Goal: Transaction & Acquisition: Subscribe to service/newsletter

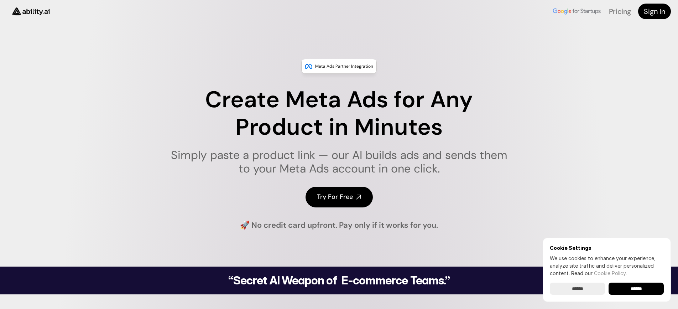
click at [633, 289] on input "******" at bounding box center [636, 289] width 55 height 12
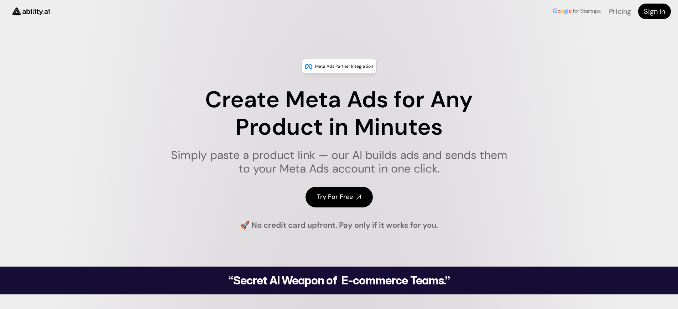
click at [30, 14] on img at bounding box center [31, 11] width 48 height 18
click at [327, 60] on div "Meta Ads Partner Integration" at bounding box center [339, 66] width 76 height 15
click at [327, 63] on p "Meta Ads Partner Integration" at bounding box center [344, 66] width 58 height 7
drag, startPoint x: 327, startPoint y: 63, endPoint x: 329, endPoint y: 66, distance: 3.9
click at [327, 63] on p "Meta Ads Partner Integration" at bounding box center [344, 66] width 58 height 7
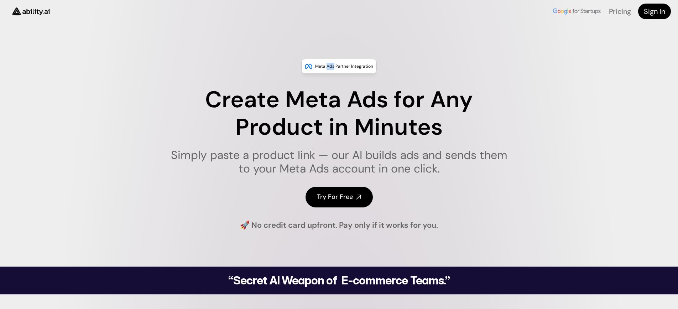
click at [329, 66] on p "Meta Ads Partner Integration" at bounding box center [344, 66] width 58 height 7
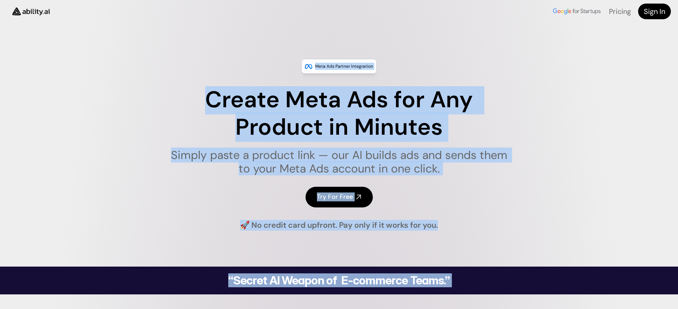
click at [329, 66] on p "Meta Ads Partner Integration" at bounding box center [344, 66] width 58 height 7
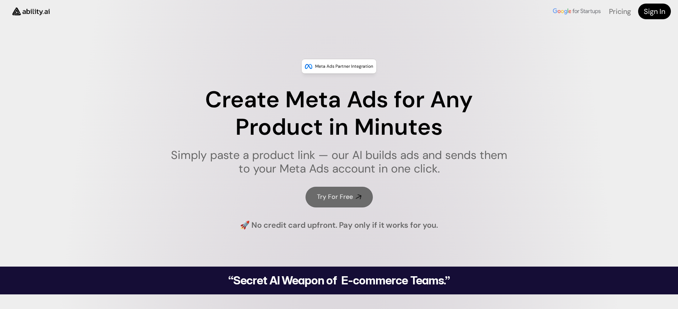
click at [327, 202] on link "Try For Free" at bounding box center [339, 197] width 67 height 20
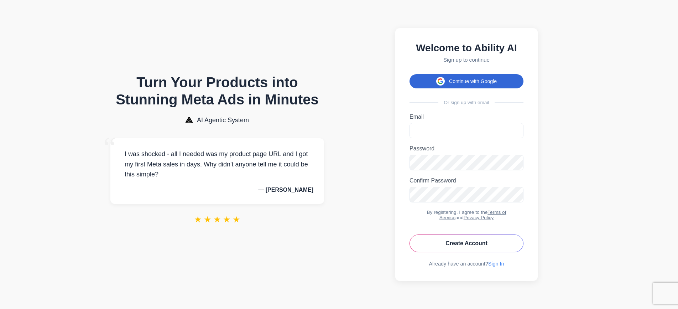
click at [451, 83] on button "Continue with Google" at bounding box center [467, 81] width 114 height 14
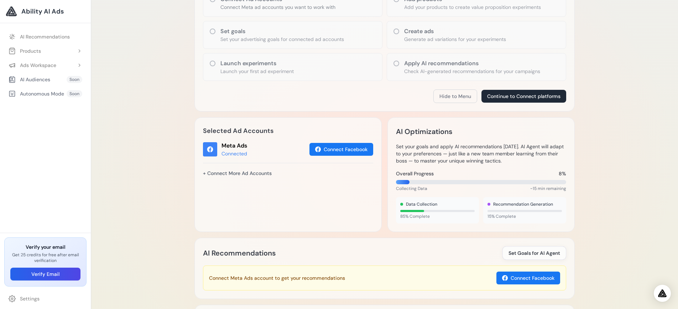
scroll to position [138, 0]
click at [332, 151] on button "Connect Facebook" at bounding box center [342, 149] width 64 height 13
click at [243, 158] on div "Selected Ad Accounts Meta Ads Connected Connect Facebook + Connect More Ad Acco…" at bounding box center [288, 174] width 187 height 115
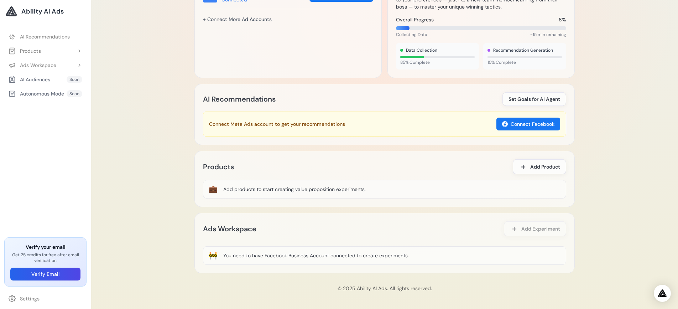
scroll to position [292, 0]
click at [43, 52] on button "Products" at bounding box center [45, 51] width 82 height 13
click at [41, 63] on link "Add Product" at bounding box center [48, 65] width 75 height 13
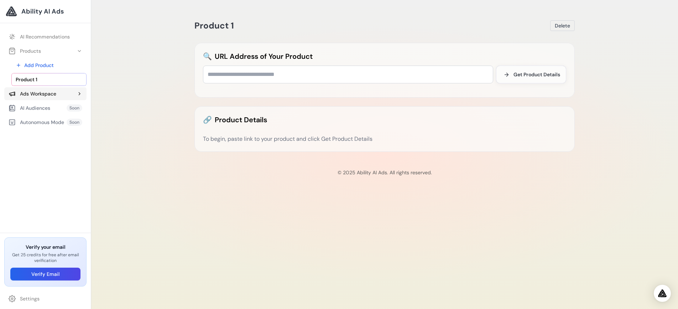
click at [36, 91] on div "Ads Workspace" at bounding box center [33, 93] width 48 height 7
click at [33, 112] on link "Add Experiment" at bounding box center [48, 108] width 75 height 13
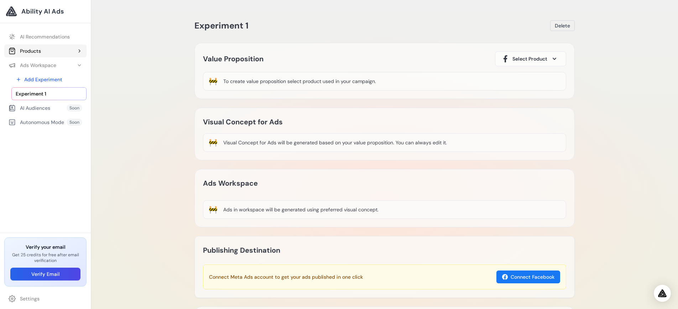
click at [37, 52] on div "Products" at bounding box center [25, 50] width 32 height 7
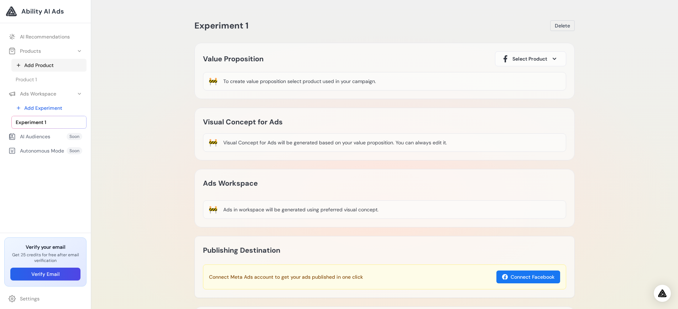
click at [37, 63] on link "Add Product" at bounding box center [48, 65] width 75 height 13
